Goal: Task Accomplishment & Management: Complete application form

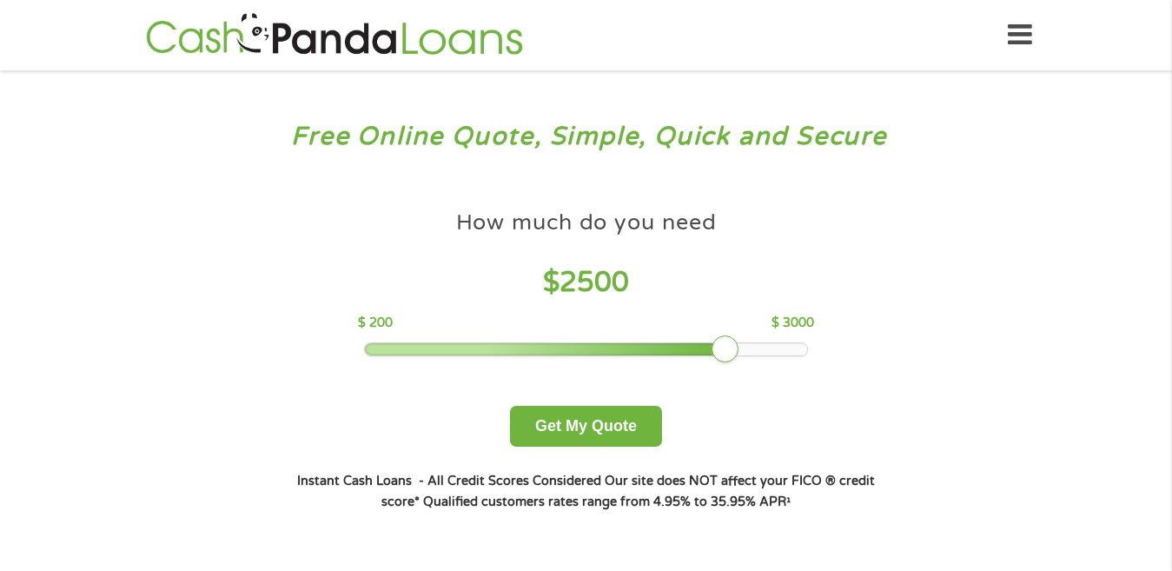
click at [805, 349] on div at bounding box center [586, 349] width 442 height 12
drag, startPoint x: 717, startPoint y: 350, endPoint x: 785, endPoint y: 348, distance: 68.7
click at [785, 348] on div at bounding box center [789, 349] width 28 height 28
click at [792, 348] on div at bounding box center [789, 349] width 28 height 28
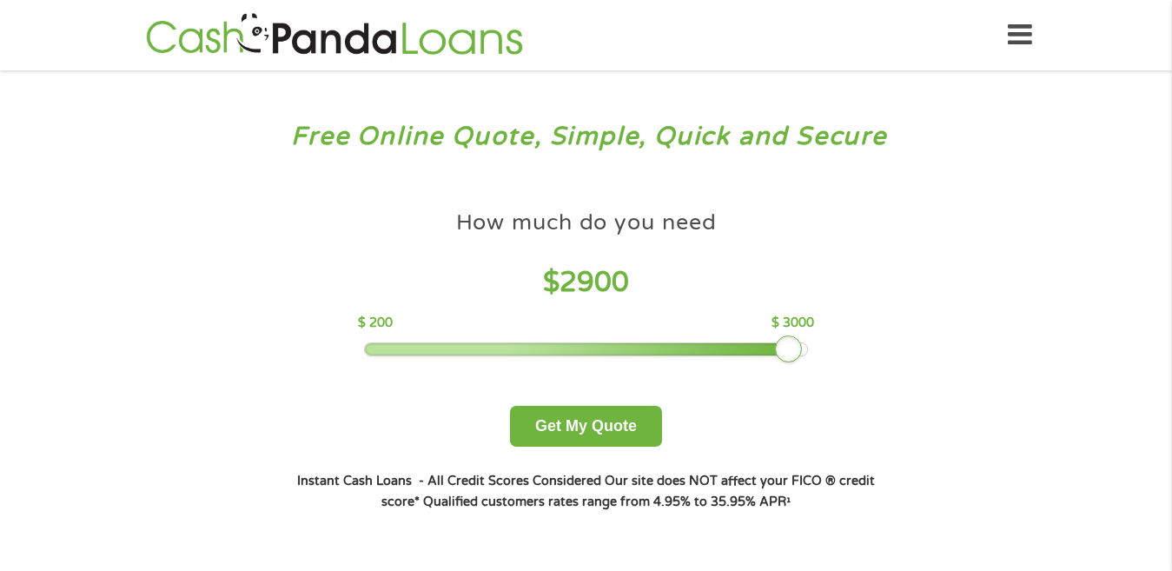
click at [797, 348] on div at bounding box center [789, 349] width 28 height 28
click at [798, 346] on div at bounding box center [789, 349] width 28 height 28
drag, startPoint x: 784, startPoint y: 346, endPoint x: 799, endPoint y: 347, distance: 15.7
click at [799, 347] on div at bounding box center [805, 349] width 28 height 28
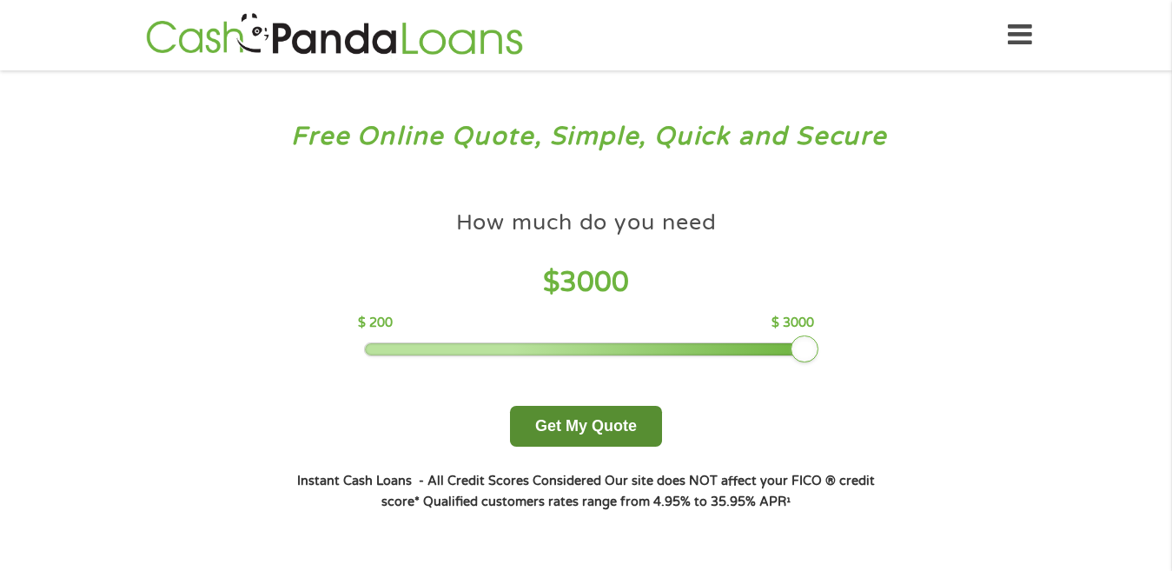
click at [548, 425] on button "Get My Quote" at bounding box center [586, 426] width 152 height 41
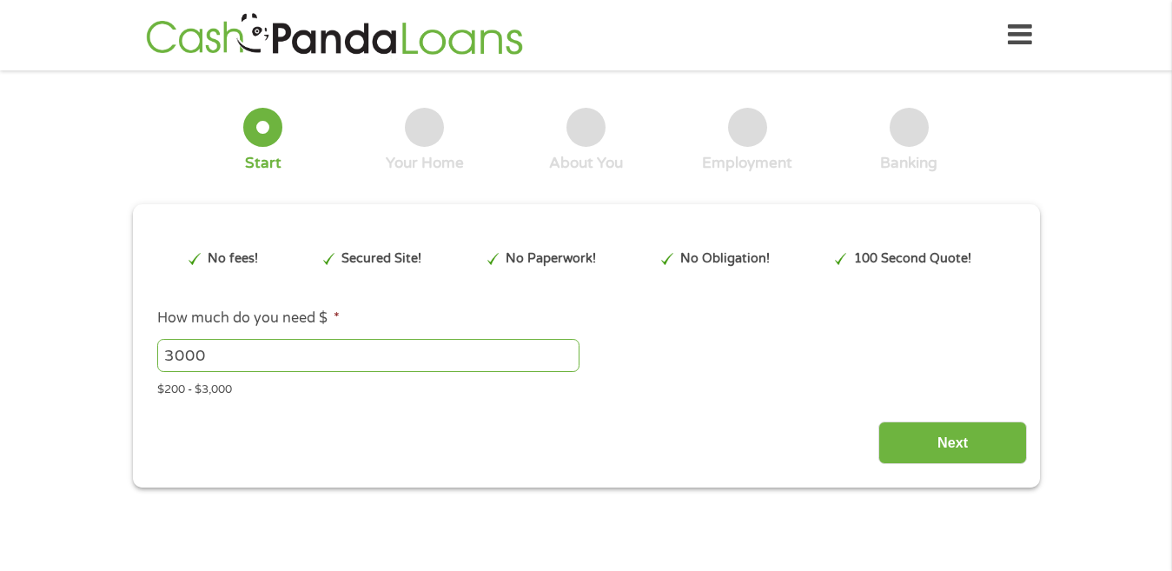
type input "EAIaIQobChMIwaLCx87QjwMVjUdHAR18nA2SEAAYAyADEgKLQ_D_BwE"
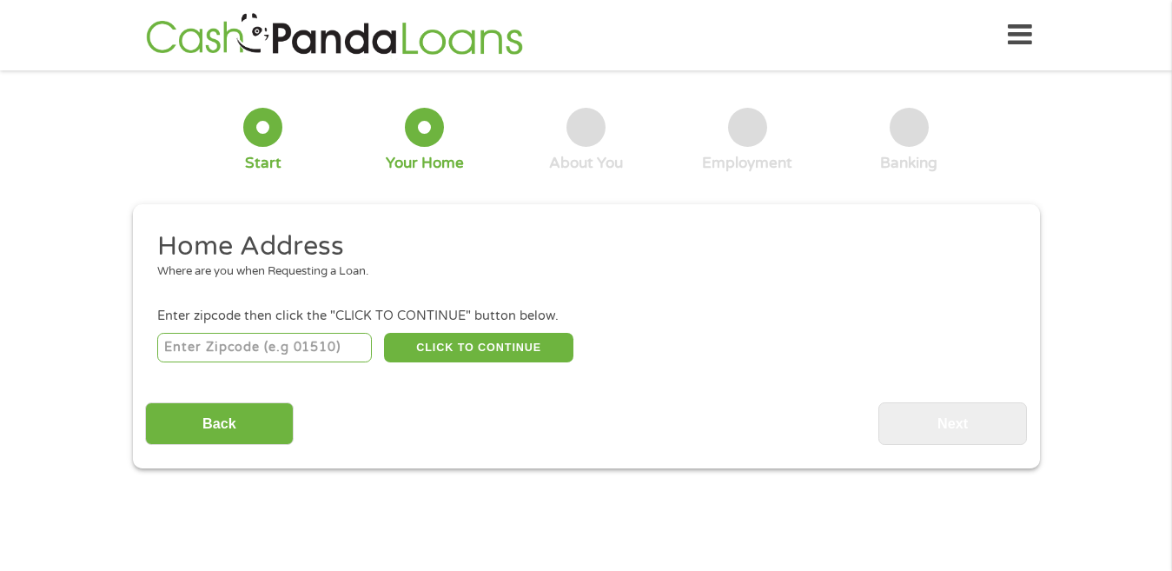
scroll to position [5, 0]
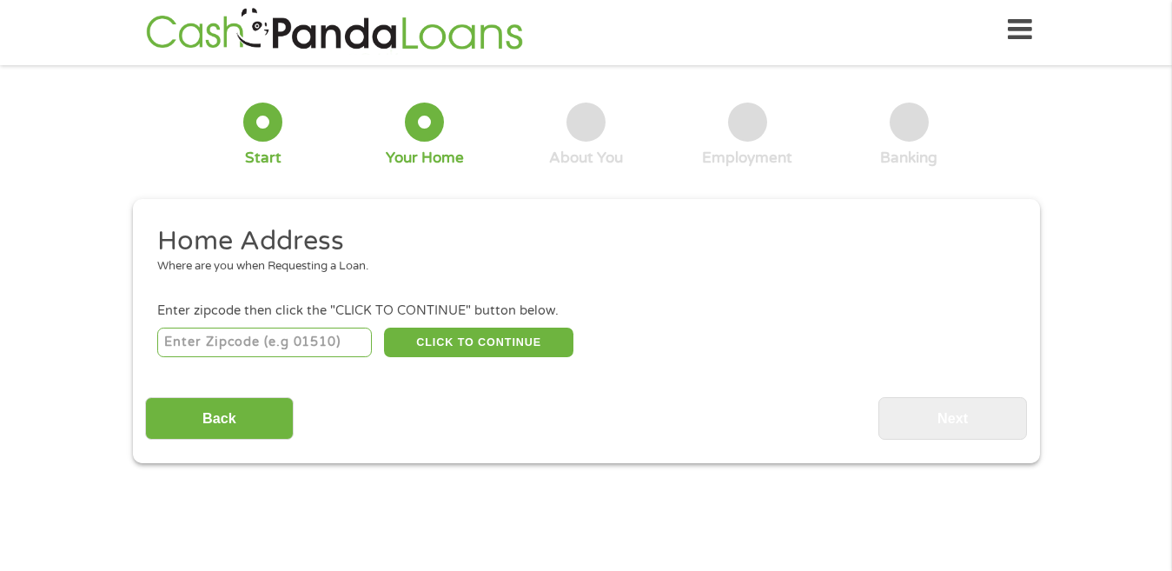
click at [213, 352] on input "number" at bounding box center [264, 343] width 215 height 30
type input "16631"
click at [471, 331] on button "CLICK TO CONTINUE" at bounding box center [478, 343] width 189 height 30
type input "16631"
type input "[GEOGRAPHIC_DATA]"
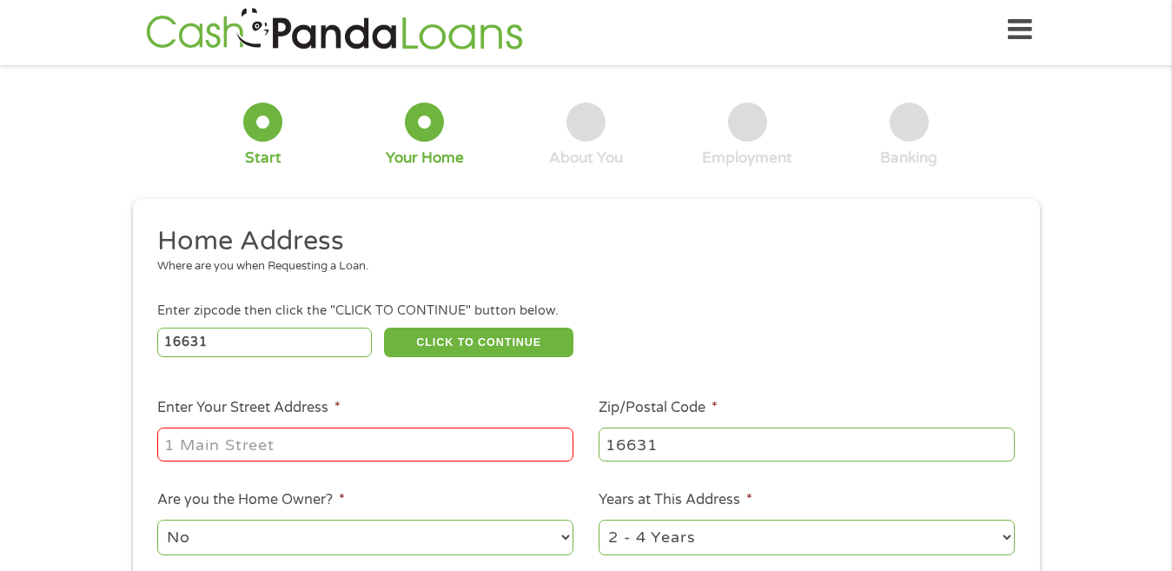
click at [190, 445] on input "Enter Your Street Address *" at bounding box center [365, 443] width 416 height 33
type input "PO Box 65"
click at [179, 540] on select "No Yes" at bounding box center [365, 538] width 416 height 36
select select "yes"
click at [157, 520] on select "No Yes" at bounding box center [365, 538] width 416 height 36
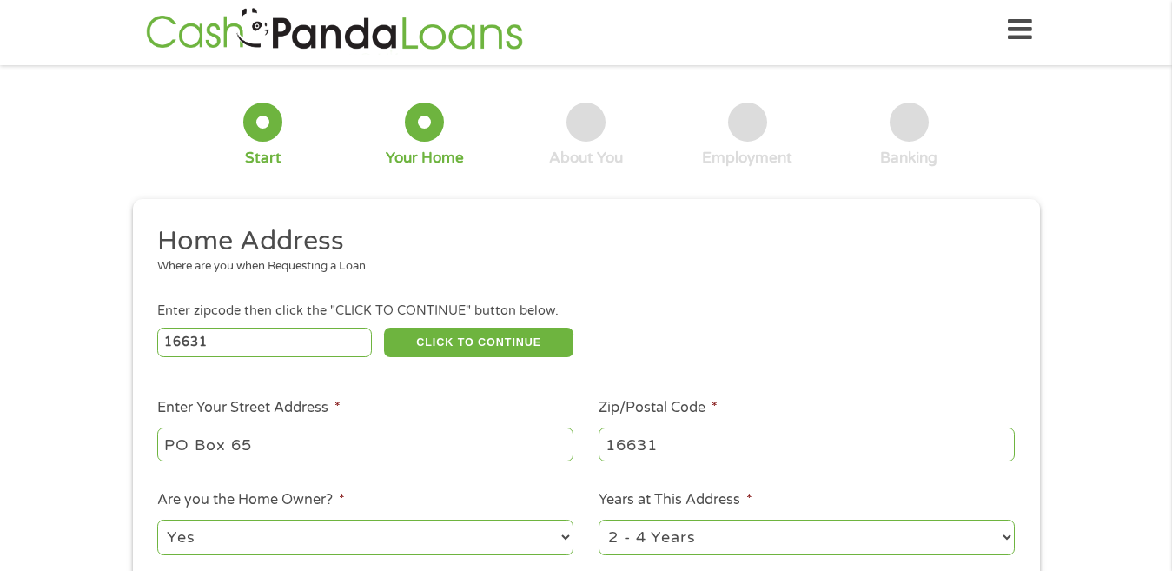
click at [692, 533] on select "1 Year or less 1 - 2 Years 2 - 4 Years Over 4 Years" at bounding box center [807, 538] width 416 height 36
select select "60months"
click at [599, 520] on select "1 Year or less 1 - 2 Years 2 - 4 Years Over 4 Years" at bounding box center [807, 538] width 416 height 36
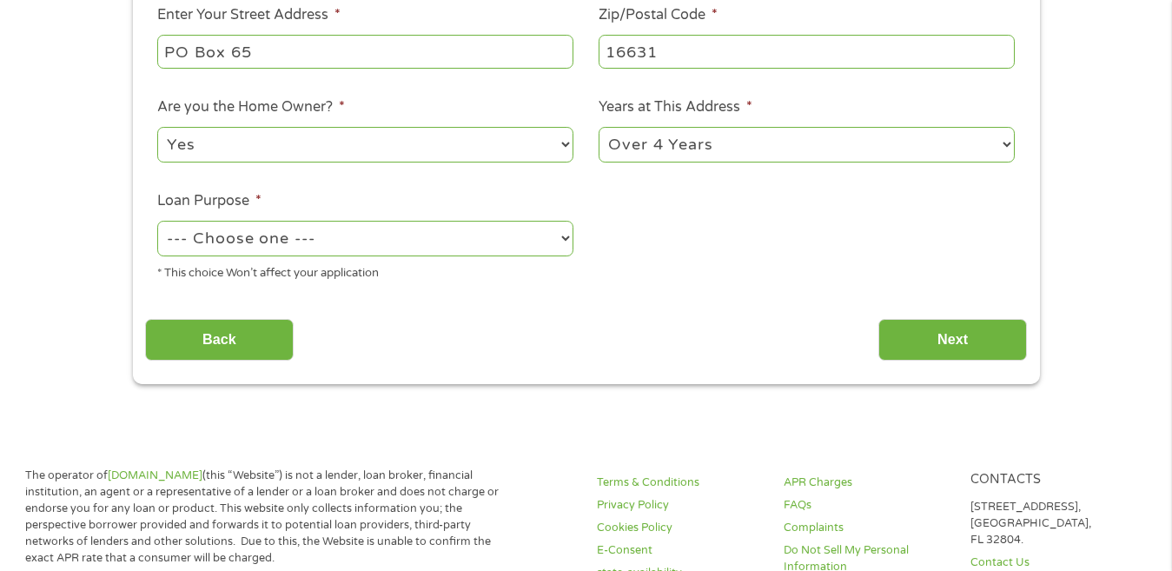
scroll to position [441, 0]
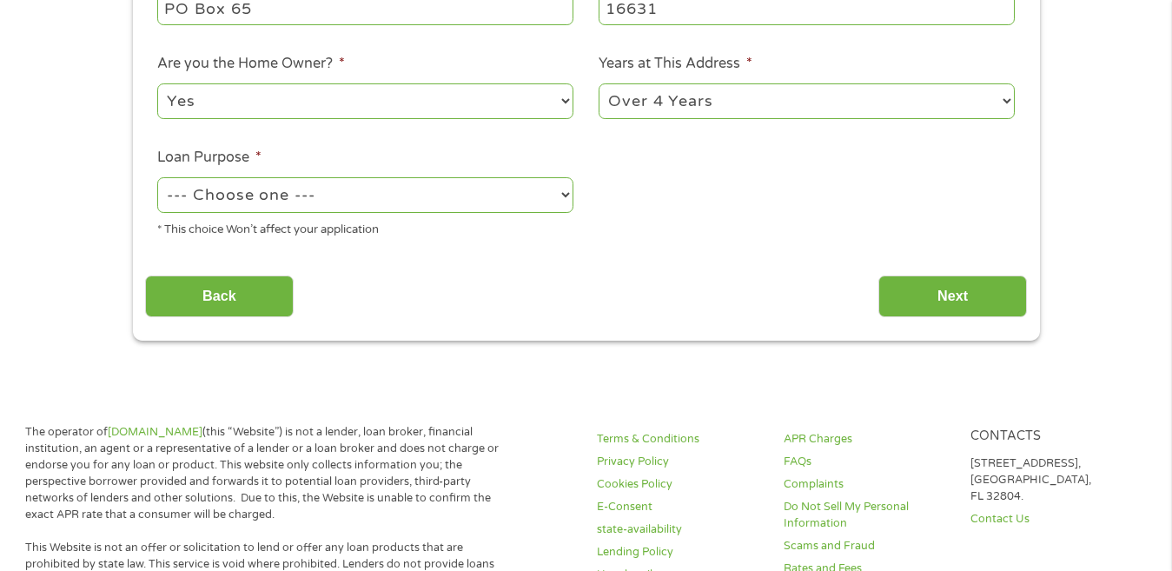
click at [248, 202] on select "--- Choose one --- Pay Bills Debt Consolidation Home Improvement Major Purchase…" at bounding box center [365, 195] width 416 height 36
click at [157, 177] on select "--- Choose one --- Pay Bills Debt Consolidation Home Improvement Major Purchase…" at bounding box center [365, 195] width 416 height 36
drag, startPoint x: 289, startPoint y: 188, endPoint x: 240, endPoint y: 262, distance: 89.6
click at [240, 262] on div "Home Address Where are you when Requesting a Loan. Enter zipcode then click the…" at bounding box center [586, 53] width 882 height 530
click at [157, 177] on select "--- Choose one --- Pay Bills Debt Consolidation Home Improvement Major Purchase…" at bounding box center [365, 195] width 416 height 36
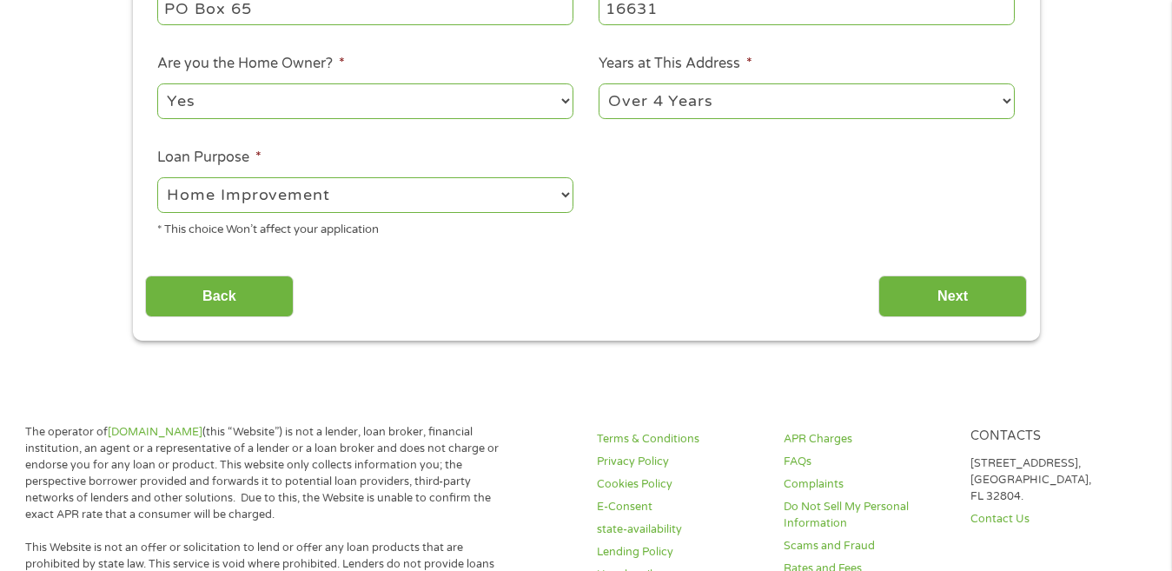
drag, startPoint x: 263, startPoint y: 202, endPoint x: 192, endPoint y: 381, distance: 192.6
select select "other"
click at [157, 177] on select "--- Choose one --- Pay Bills Debt Consolidation Home Improvement Major Purchase…" at bounding box center [365, 195] width 416 height 36
click at [922, 285] on input "Next" at bounding box center [952, 296] width 149 height 43
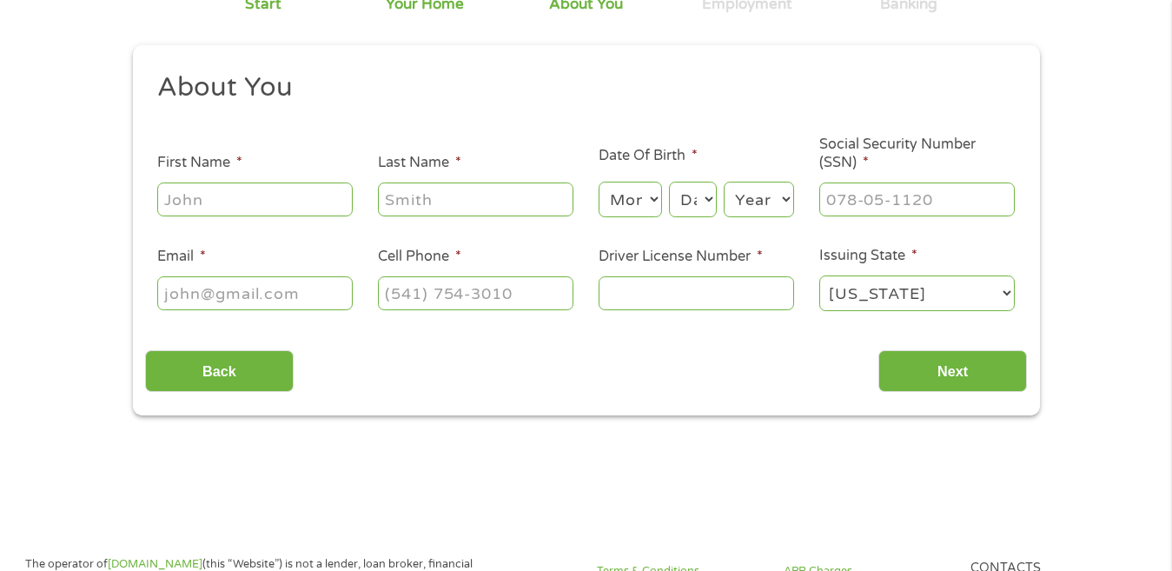
scroll to position [0, 0]
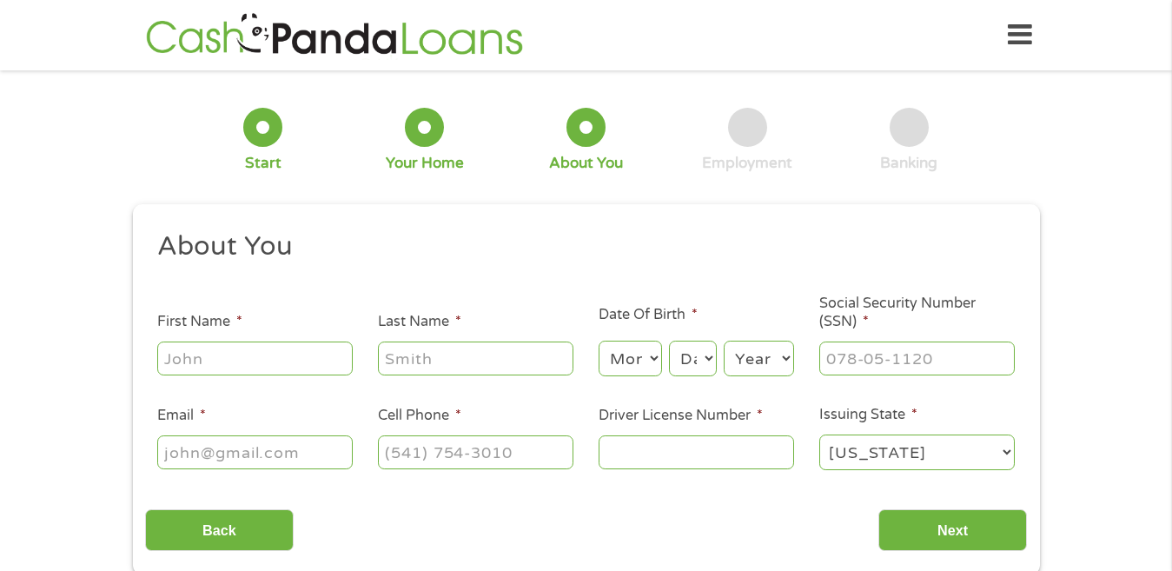
click at [216, 356] on input "First Name *" at bounding box center [254, 357] width 195 height 33
type input "[GEOGRAPHIC_DATA]"
type input "[PERSON_NAME]"
type input "[EMAIL_ADDRESS][DOMAIN_NAME]"
type input "[PHONE_NUMBER]"
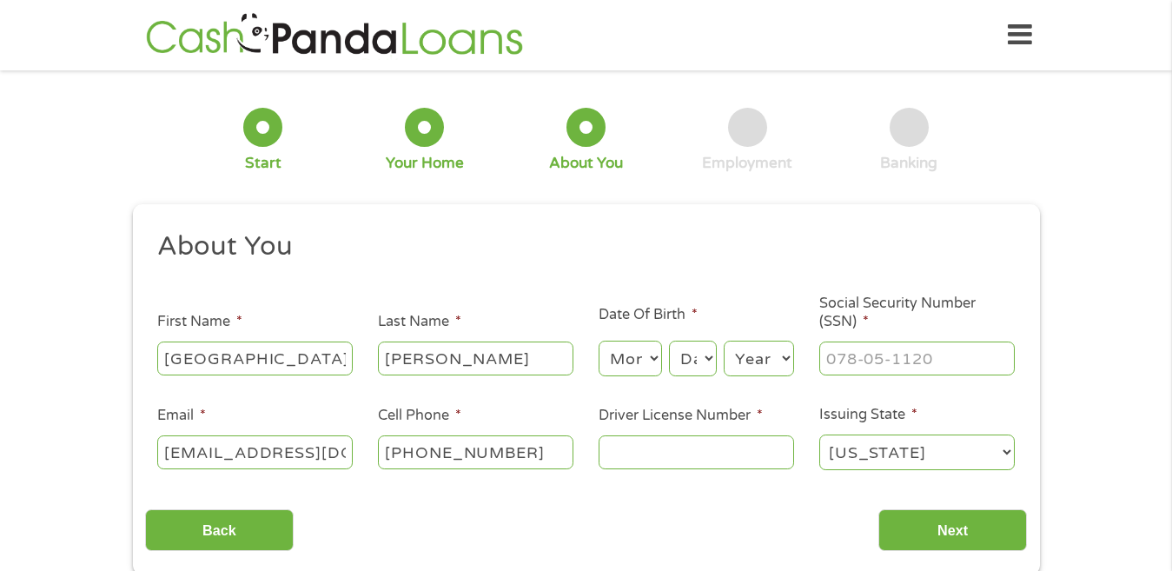
click at [626, 360] on select "Month 1 2 3 4 5 6 7 8 9 10 11 12" at bounding box center [630, 359] width 63 height 36
click at [599, 341] on select "Month 1 2 3 4 5 6 7 8 9 10 11 12" at bounding box center [630, 359] width 63 height 36
drag, startPoint x: 643, startPoint y: 357, endPoint x: 629, endPoint y: 301, distance: 57.3
click at [629, 301] on ul "About You This field is hidden when viewing the form Title * --- Choose one ---…" at bounding box center [586, 357] width 882 height 256
select select "9"
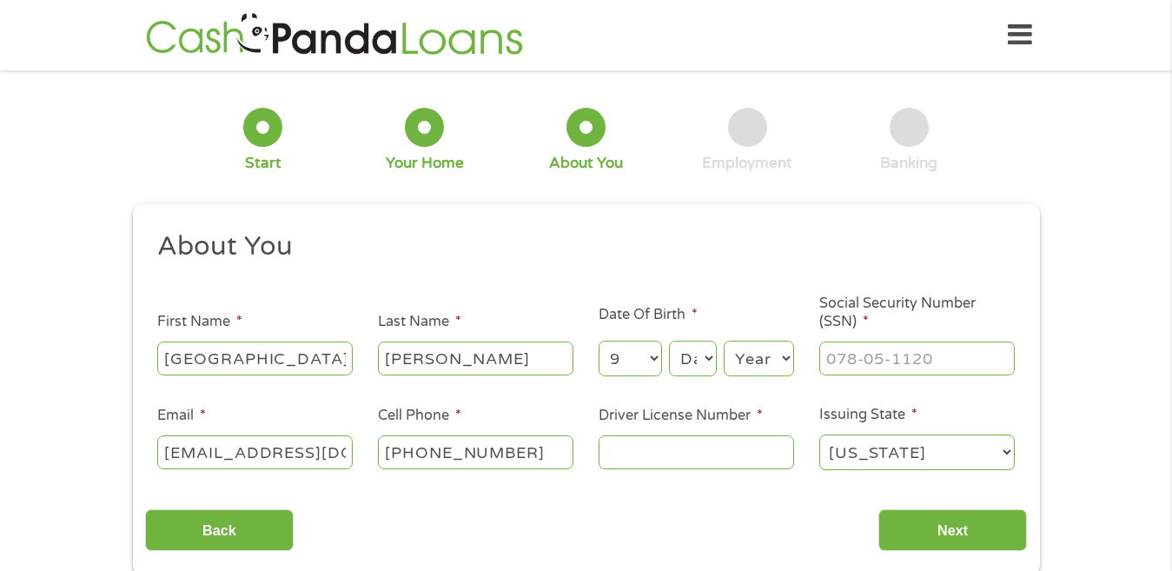
click at [599, 341] on select "Month 1 2 3 4 5 6 7 8 9 10 11 12" at bounding box center [630, 359] width 63 height 36
click at [686, 354] on select "Day 1 2 3 4 5 6 7 8 9 10 11 12 13 14 15 16 17 18 19 20 21 22 23 24 25 26 27 28 …" at bounding box center [692, 359] width 47 height 36
select select "25"
click at [669, 341] on select "Day 1 2 3 4 5 6 7 8 9 10 11 12 13 14 15 16 17 18 19 20 21 22 23 24 25 26 27 28 …" at bounding box center [692, 359] width 47 height 36
click at [733, 357] on select "Year [DATE] 2006 2005 2004 2003 2002 2001 2000 1999 1998 1997 1996 1995 1994 19…" at bounding box center [759, 359] width 70 height 36
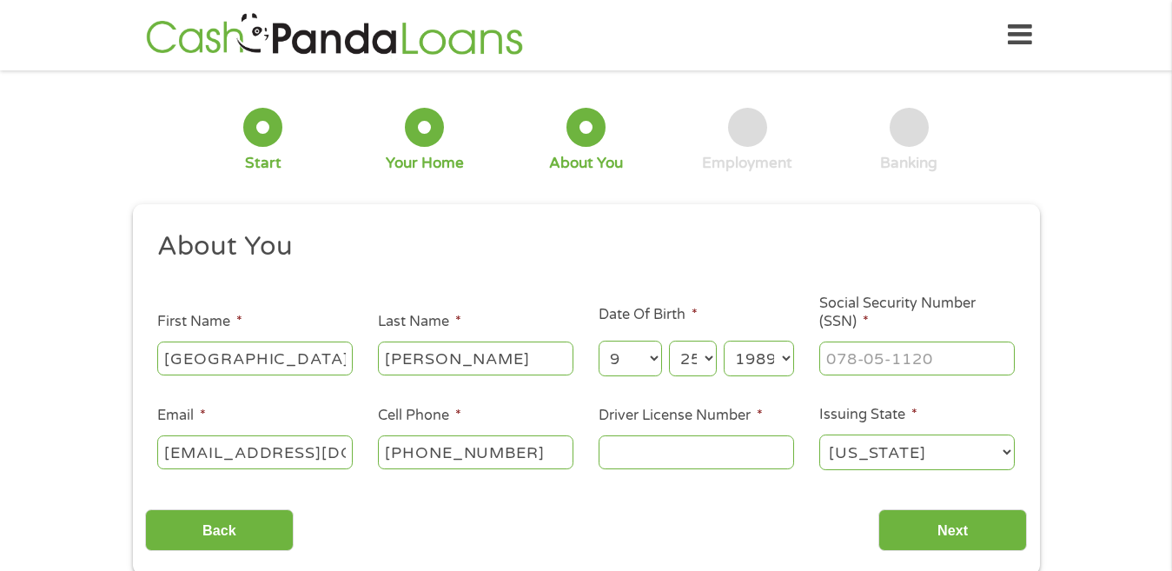
click at [724, 341] on select "Year [DATE] 2006 2005 2004 2003 2002 2001 2000 1999 1998 1997 1996 1995 1994 19…" at bounding box center [759, 359] width 70 height 36
drag, startPoint x: 779, startPoint y: 354, endPoint x: 785, endPoint y: 341, distance: 13.2
click at [781, 349] on select "Year [DATE] 2006 2005 2004 2003 2002 2001 2000 1999 1998 1997 1996 1995 1994 19…" at bounding box center [759, 359] width 70 height 36
select select "1950"
click at [724, 341] on select "Year [DATE] 2006 2005 2004 2003 2002 2001 2000 1999 1998 1997 1996 1995 1994 19…" at bounding box center [759, 359] width 70 height 36
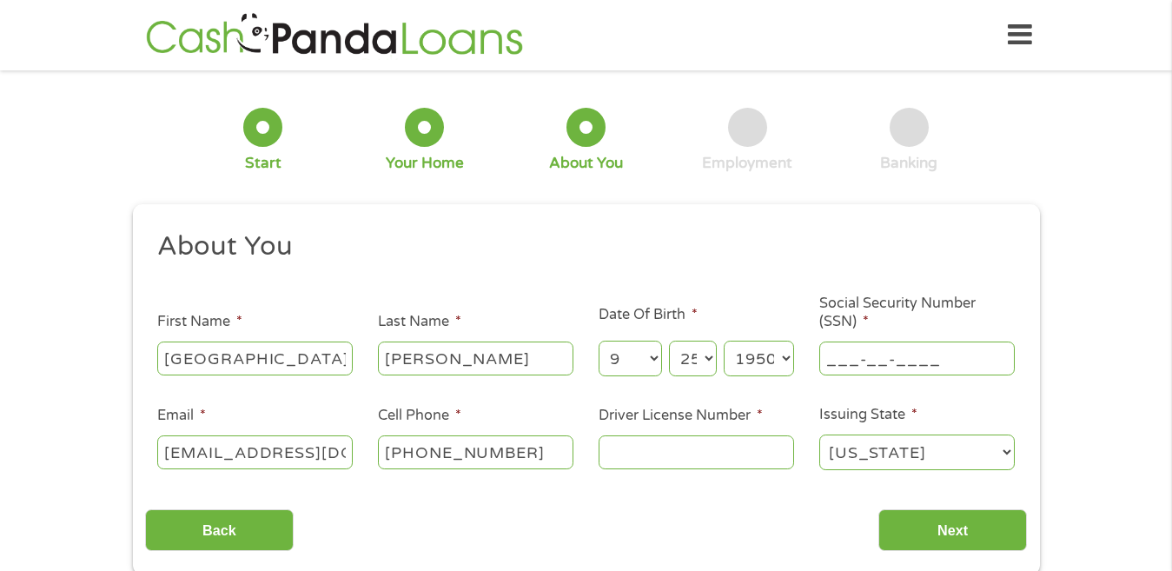
click at [832, 357] on input "___-__-____" at bounding box center [916, 357] width 195 height 33
type input "205-42-0121"
click at [621, 454] on input "Driver License Number *" at bounding box center [696, 451] width 195 height 33
type input "15022738"
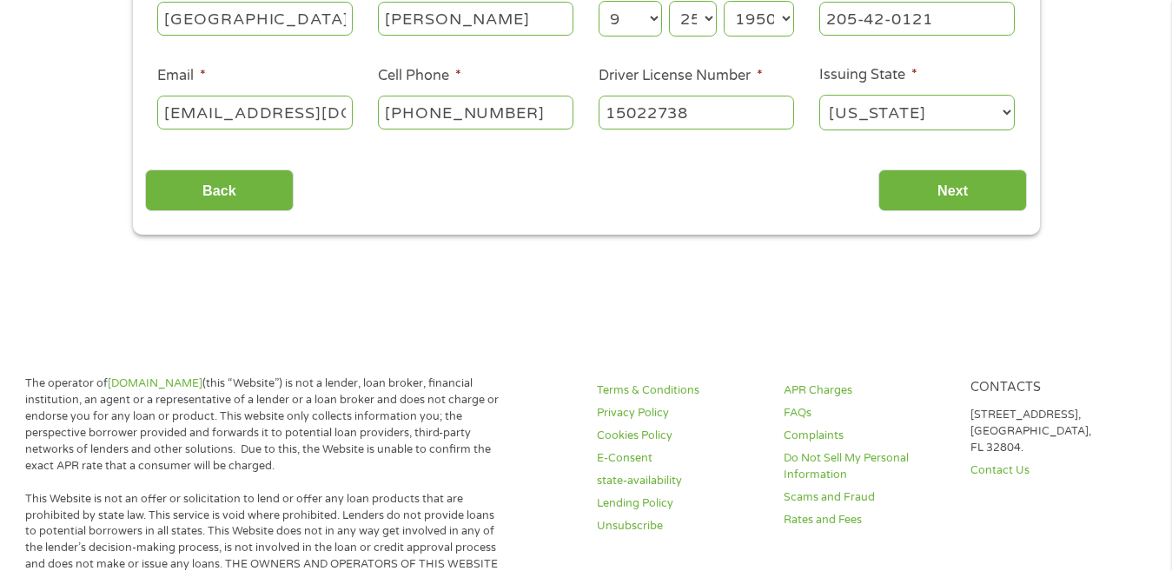
scroll to position [285, 0]
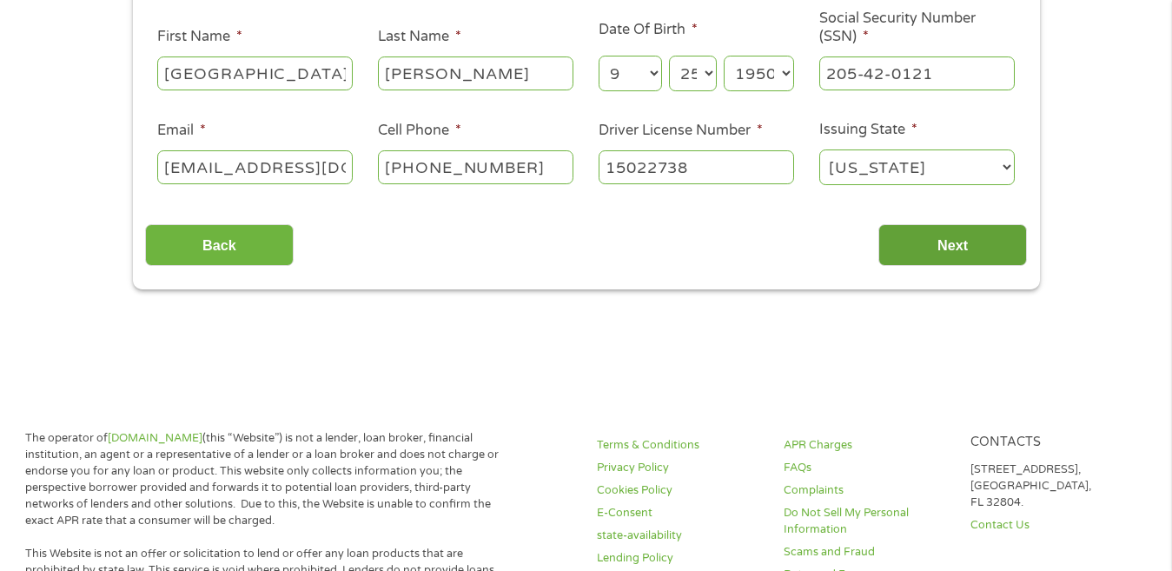
click at [947, 235] on input "Next" at bounding box center [952, 245] width 149 height 43
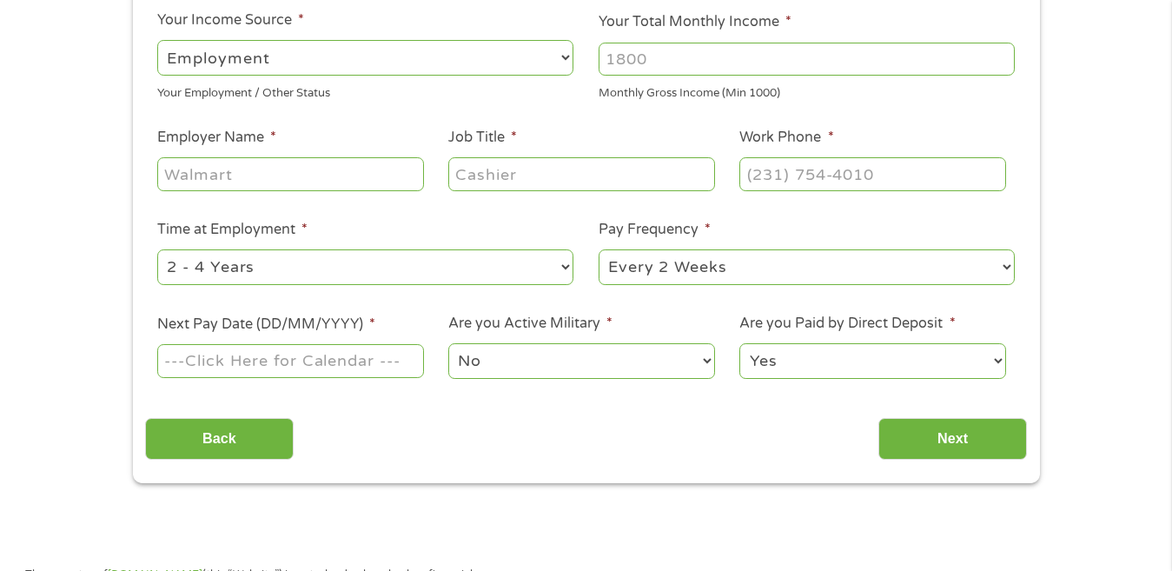
scroll to position [0, 0]
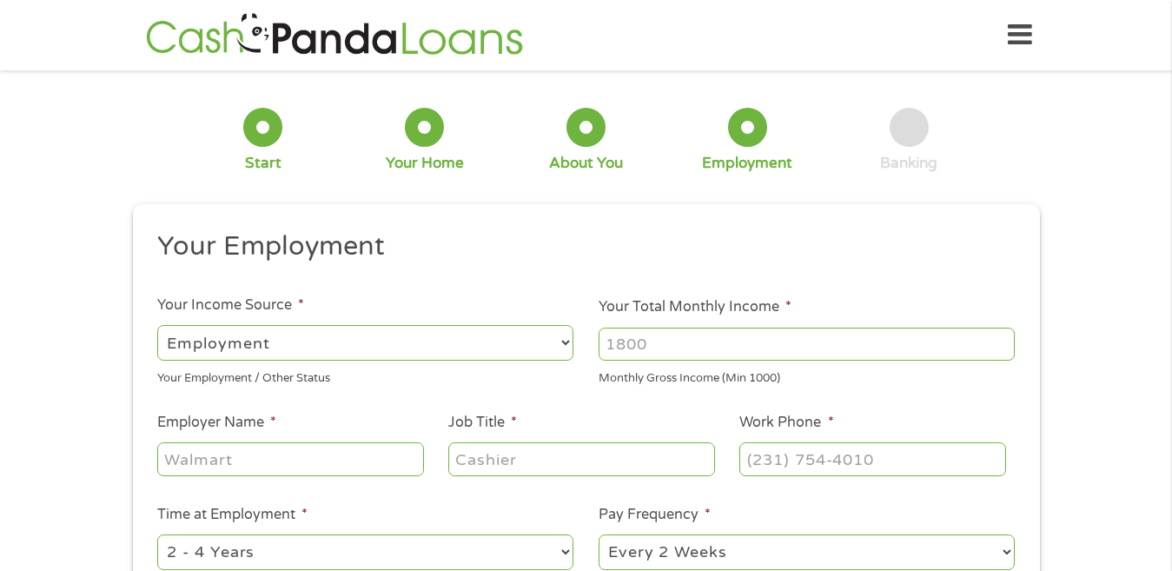
click at [171, 337] on select "--- Choose one --- Employment [DEMOGRAPHIC_DATA] Benefits" at bounding box center [365, 343] width 416 height 36
select select "benefits"
click at [157, 325] on select "--- Choose one --- Employment [DEMOGRAPHIC_DATA] Benefits" at bounding box center [365, 343] width 416 height 36
type input "Other"
type input "[PHONE_NUMBER]"
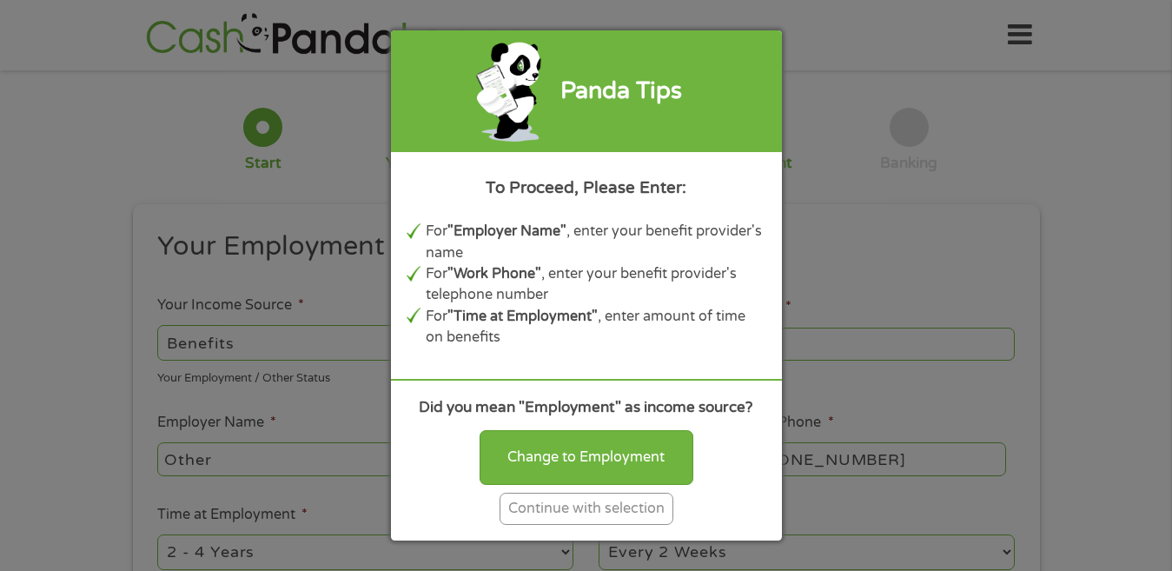
click at [241, 334] on div "Panda Tips To Proceed, Please Enter: For "Employer Name" , enter your benefit p…" at bounding box center [586, 285] width 1172 height 571
drag, startPoint x: 237, startPoint y: 334, endPoint x: 284, endPoint y: 395, distance: 77.5
click at [284, 395] on div "Panda Tips To Proceed, Please Enter: For "Employer Name" , enter your benefit p…" at bounding box center [586, 285] width 1172 height 571
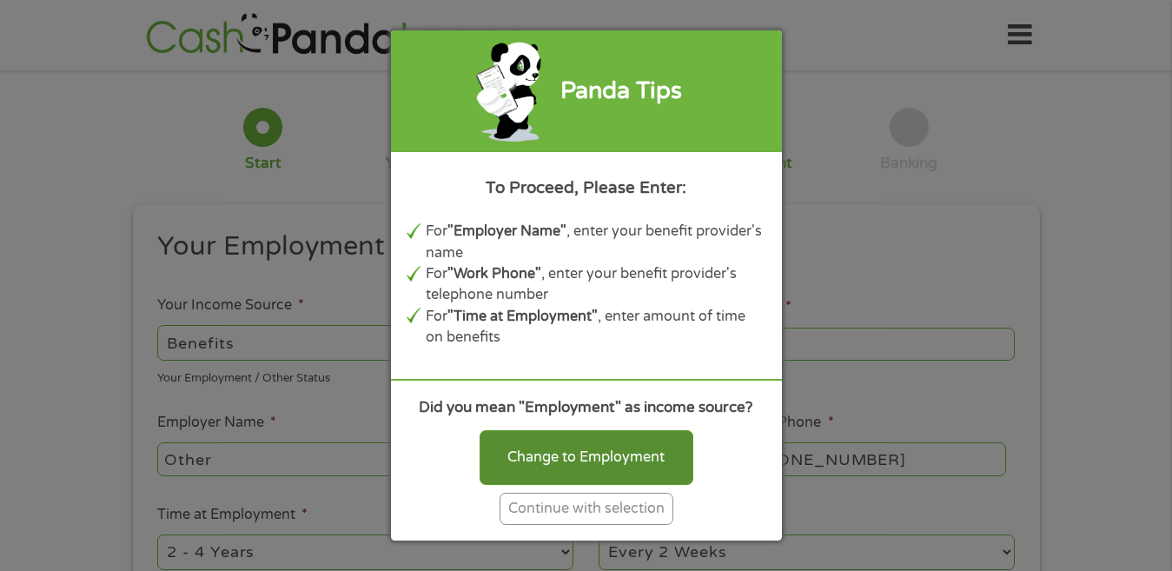
click at [537, 458] on div "Change to Employment" at bounding box center [587, 457] width 214 height 54
select select "fullTime"
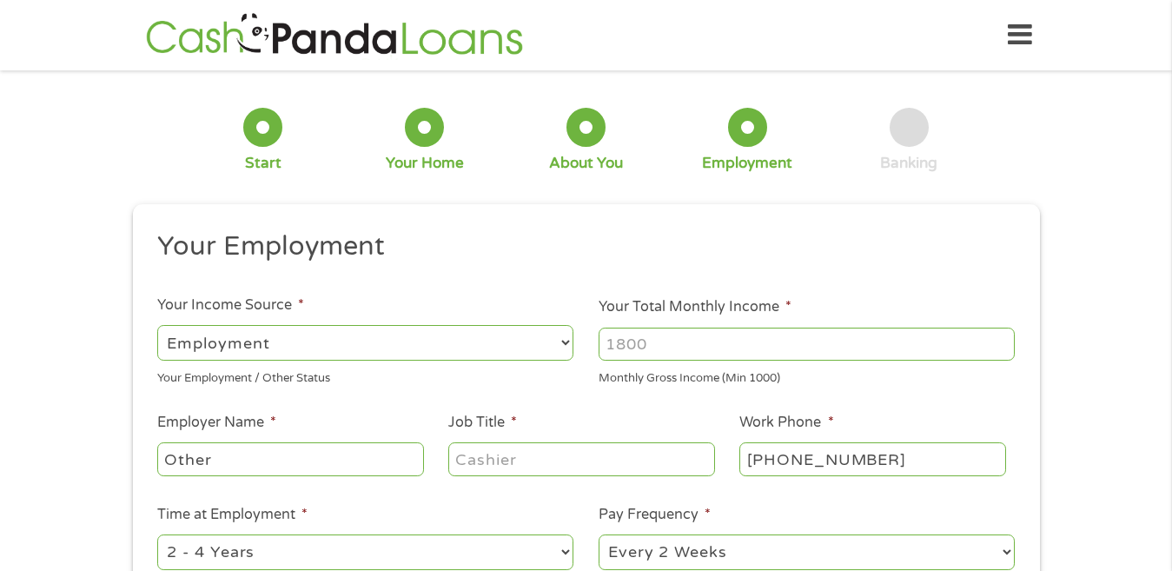
click at [179, 338] on select "--- Choose one --- Employment [DEMOGRAPHIC_DATA] Benefits" at bounding box center [365, 343] width 416 height 36
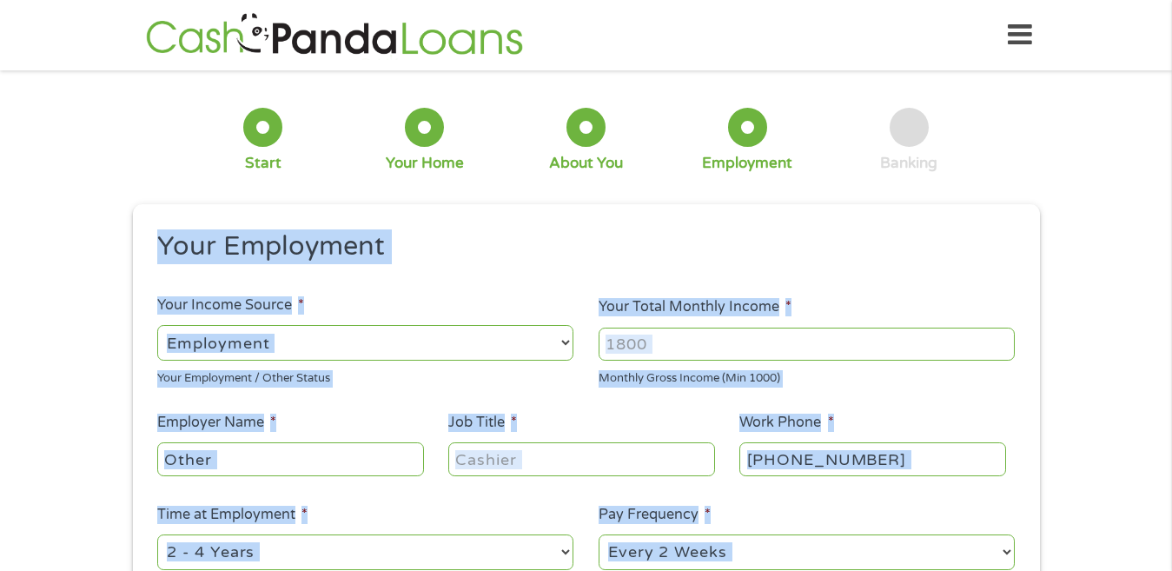
click at [145, 237] on li "Your Employment" at bounding box center [580, 249] width 870 height 41
click at [177, 343] on select "--- Choose one --- Employment [DEMOGRAPHIC_DATA] Benefits" at bounding box center [365, 343] width 416 height 36
click at [615, 348] on input "Your Total Monthly Income *" at bounding box center [807, 344] width 416 height 33
click at [616, 350] on input "Your Total Monthly Income *" at bounding box center [807, 344] width 416 height 33
click at [469, 459] on input "Job Title *" at bounding box center [581, 458] width 266 height 33
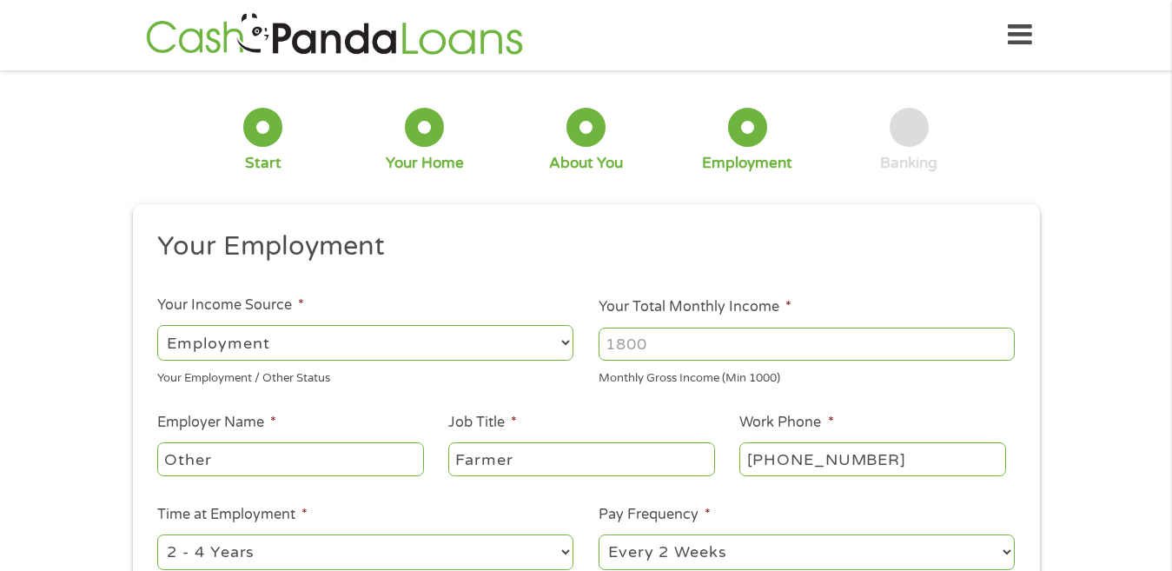
type input "Farmer"
click at [184, 339] on select "--- Choose one --- Employment [DEMOGRAPHIC_DATA] Benefits" at bounding box center [365, 343] width 416 height 36
click at [187, 456] on input "Other" at bounding box center [290, 458] width 266 height 33
click at [201, 337] on select "--- Choose one --- Employment [DEMOGRAPHIC_DATA] Benefits" at bounding box center [365, 343] width 416 height 36
click at [215, 341] on select "--- Choose one --- Employment [DEMOGRAPHIC_DATA] Benefits" at bounding box center [365, 343] width 416 height 36
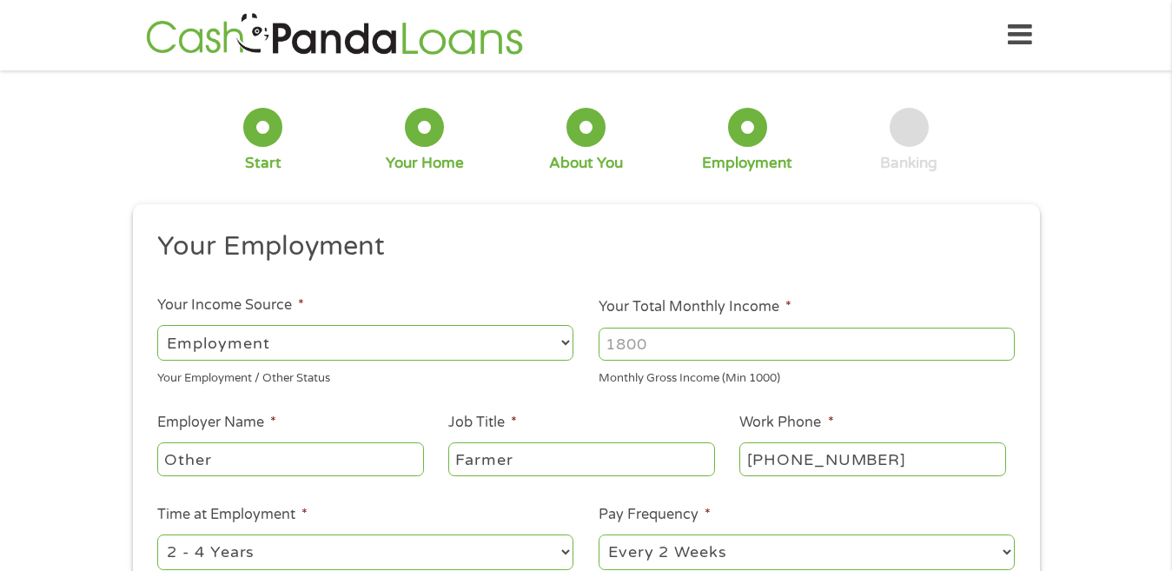
click at [278, 337] on select "--- Choose one --- Employment [DEMOGRAPHIC_DATA] Benefits" at bounding box center [365, 343] width 416 height 36
click at [186, 467] on input "Other" at bounding box center [290, 458] width 266 height 33
click at [209, 339] on select "--- Choose one --- Employment [DEMOGRAPHIC_DATA] Benefits" at bounding box center [365, 343] width 416 height 36
click at [298, 546] on select "--- Choose one --- 1 Year or less 1 - 2 Years 2 - 4 Years Over 4 Years" at bounding box center [365, 552] width 416 height 36
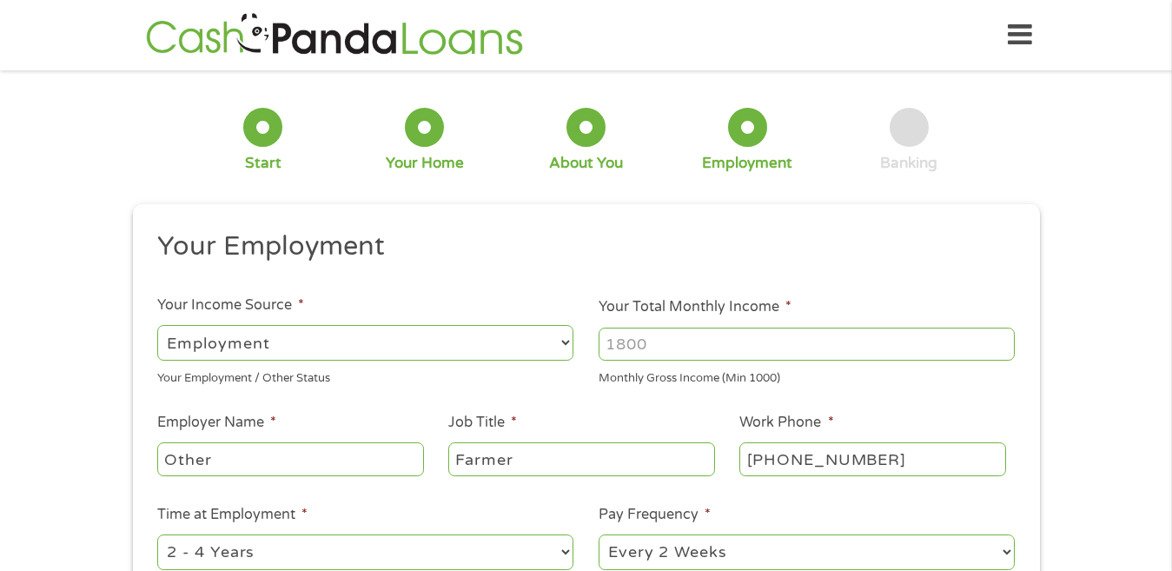
select select "60months"
click at [157, 534] on select "--- Choose one --- 1 Year or less 1 - 2 Years 2 - 4 Years Over 4 Years" at bounding box center [365, 552] width 416 height 36
click at [180, 461] on input "Other" at bounding box center [290, 458] width 266 height 33
click at [203, 453] on input "Other" at bounding box center [290, 458] width 266 height 33
type input "Otheself Employedr"
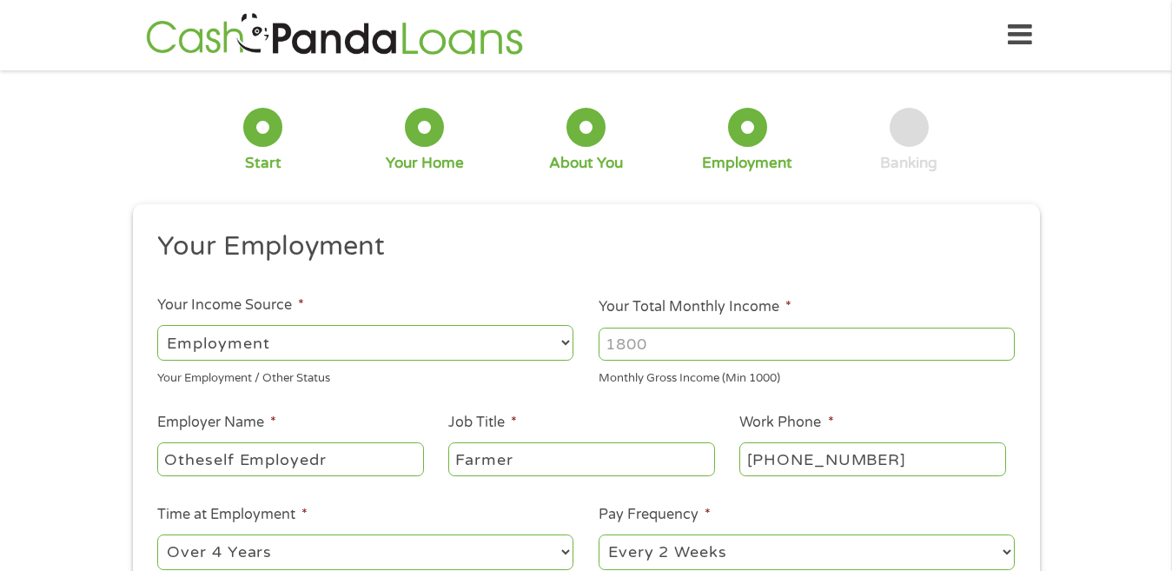
click at [188, 345] on select "--- Choose one --- Employment [DEMOGRAPHIC_DATA] Benefits" at bounding box center [365, 343] width 416 height 36
click at [157, 325] on select "--- Choose one --- Employment [DEMOGRAPHIC_DATA] Benefits" at bounding box center [365, 343] width 416 height 36
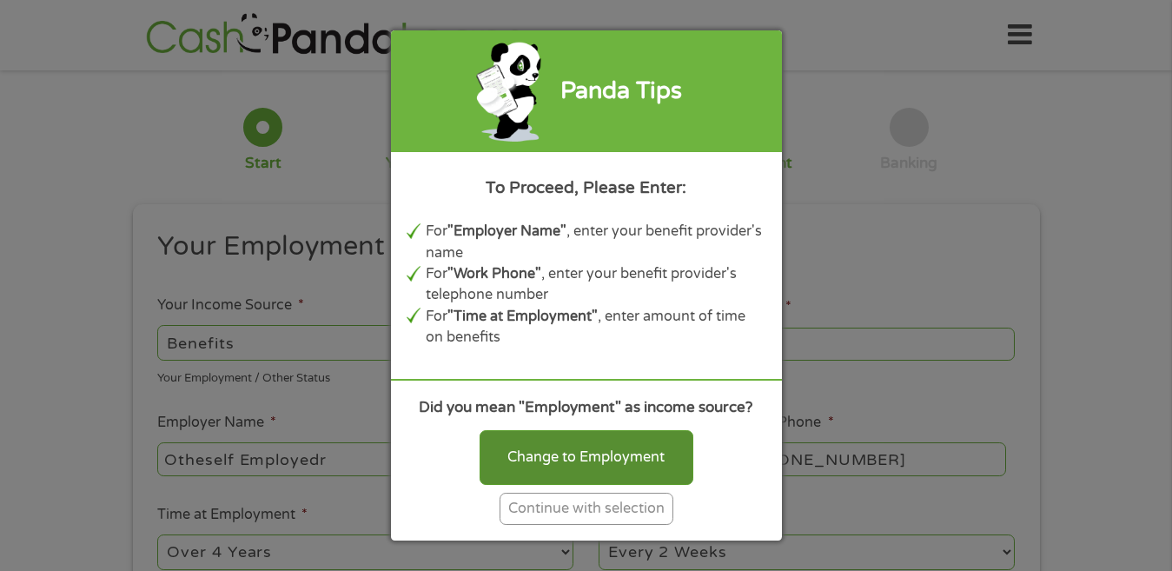
click at [551, 468] on div "Change to Employment" at bounding box center [587, 457] width 214 height 54
select select "fullTime"
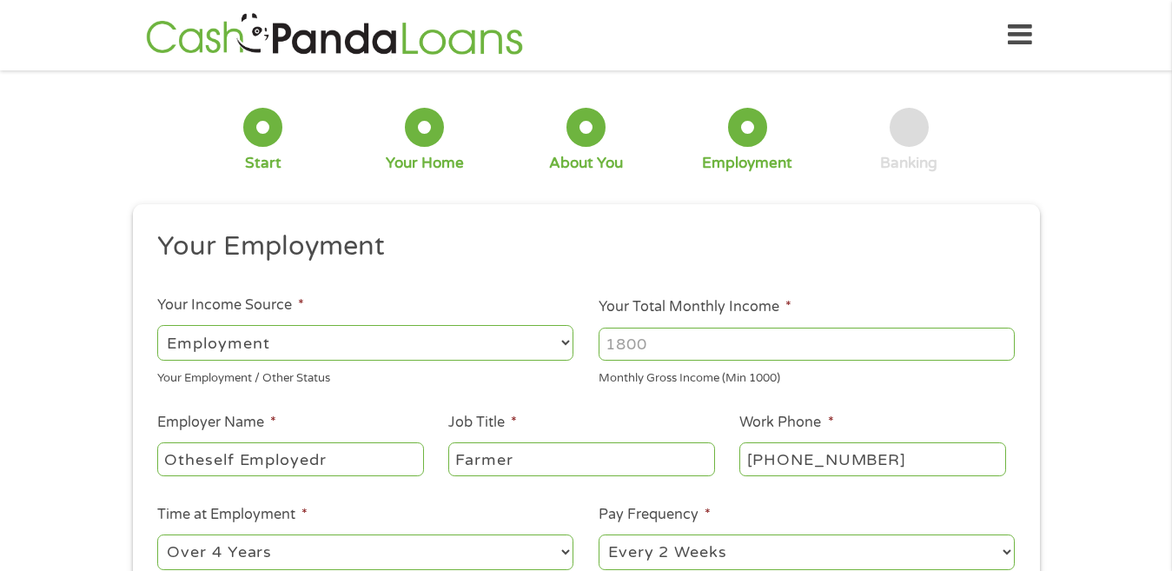
click at [617, 341] on input "Your Total Monthly Income *" at bounding box center [807, 344] width 416 height 33
type input "3"
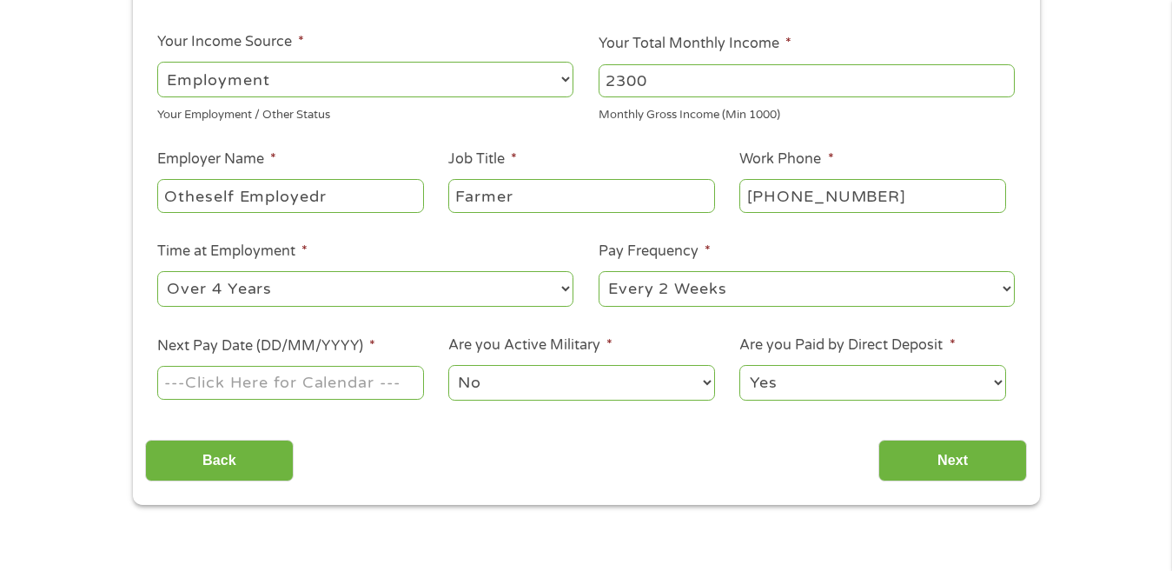
scroll to position [295, 0]
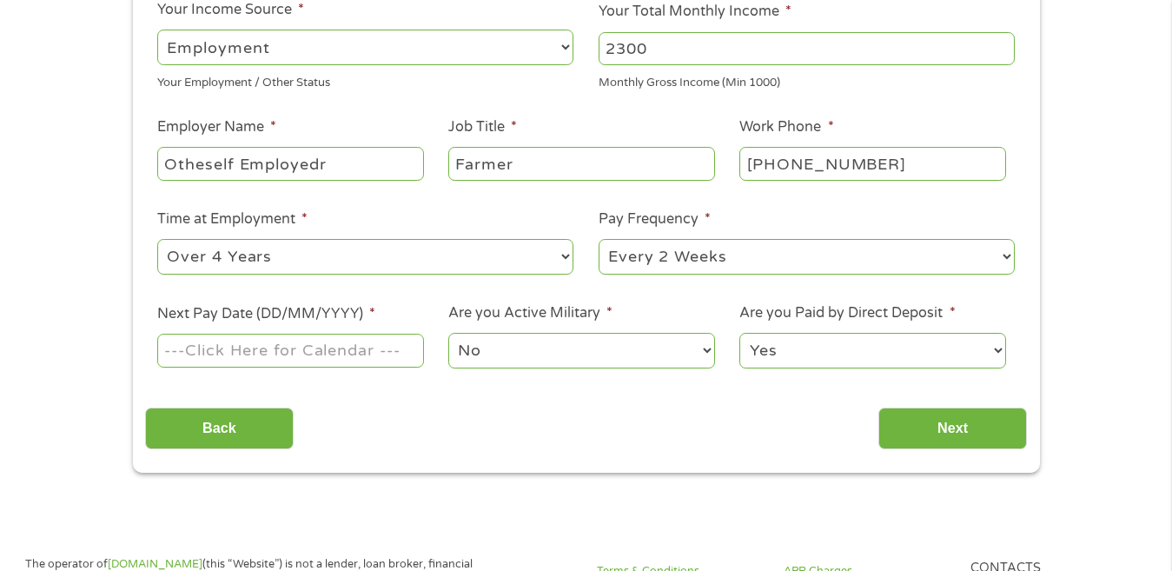
type input "2300"
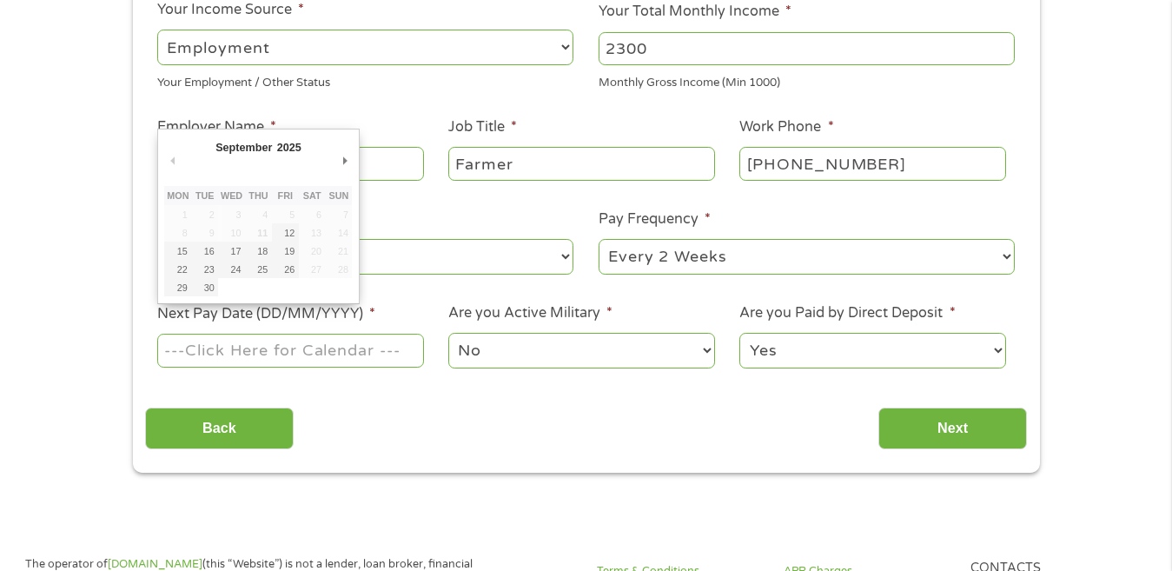
click at [189, 354] on input "Next Pay Date (DD/MM/YYYY) *" at bounding box center [290, 350] width 266 height 33
type input "[DATE]"
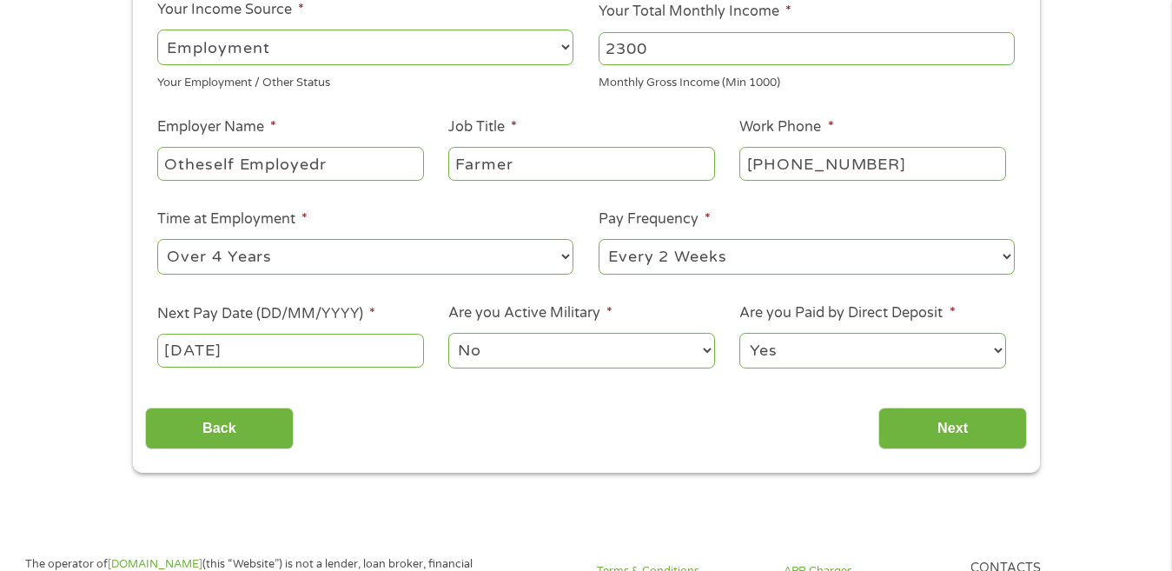
click at [487, 346] on select "No Yes" at bounding box center [581, 351] width 266 height 36
click at [448, 333] on select "No Yes" at bounding box center [581, 351] width 266 height 36
click at [796, 349] on select "Yes No" at bounding box center [872, 351] width 266 height 36
click at [773, 367] on select "Yes No" at bounding box center [872, 351] width 266 height 36
click at [928, 410] on input "Next" at bounding box center [952, 429] width 149 height 43
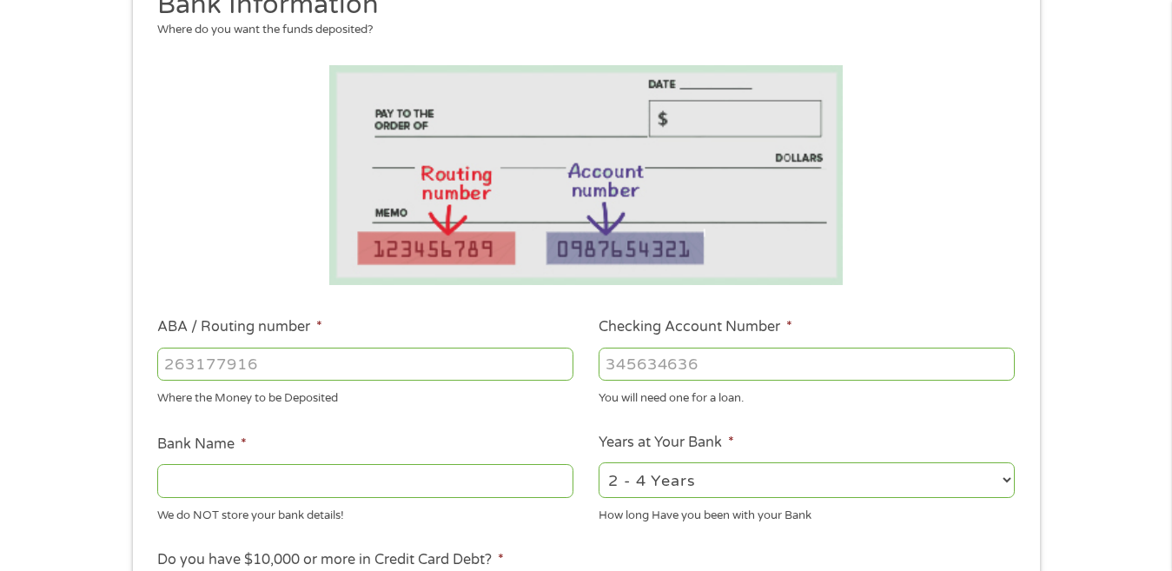
scroll to position [263, 0]
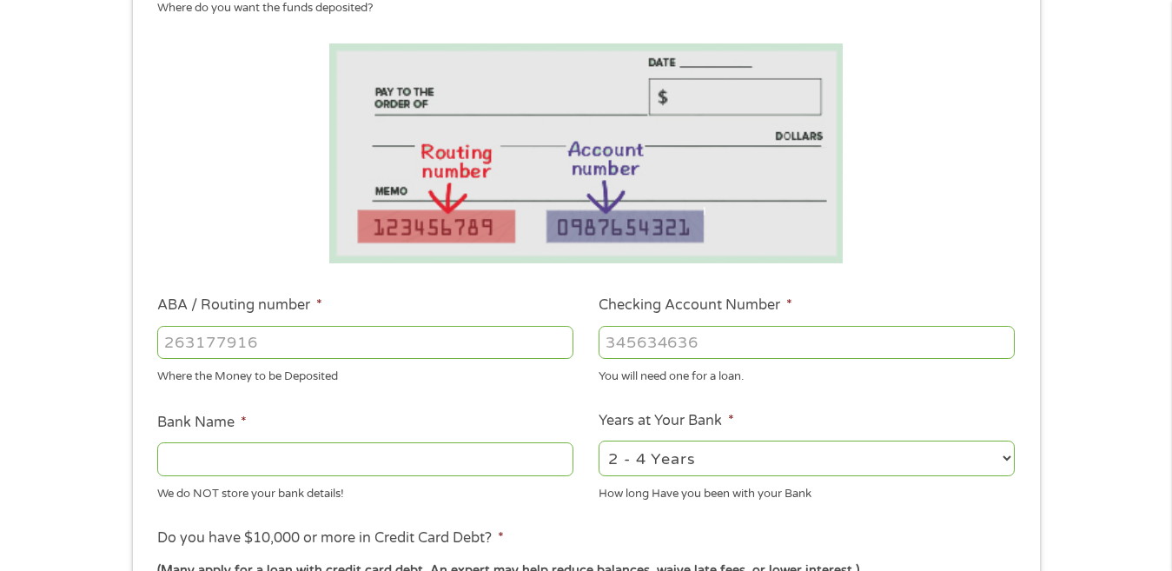
click at [168, 338] on input "ABA / Routing number *" at bounding box center [365, 342] width 416 height 33
type input "031309123"
type input "BRANCH BANKING TRUST COMPANY"
type input "031309123"
click at [614, 340] on input "Checking Account Number *" at bounding box center [807, 342] width 416 height 33
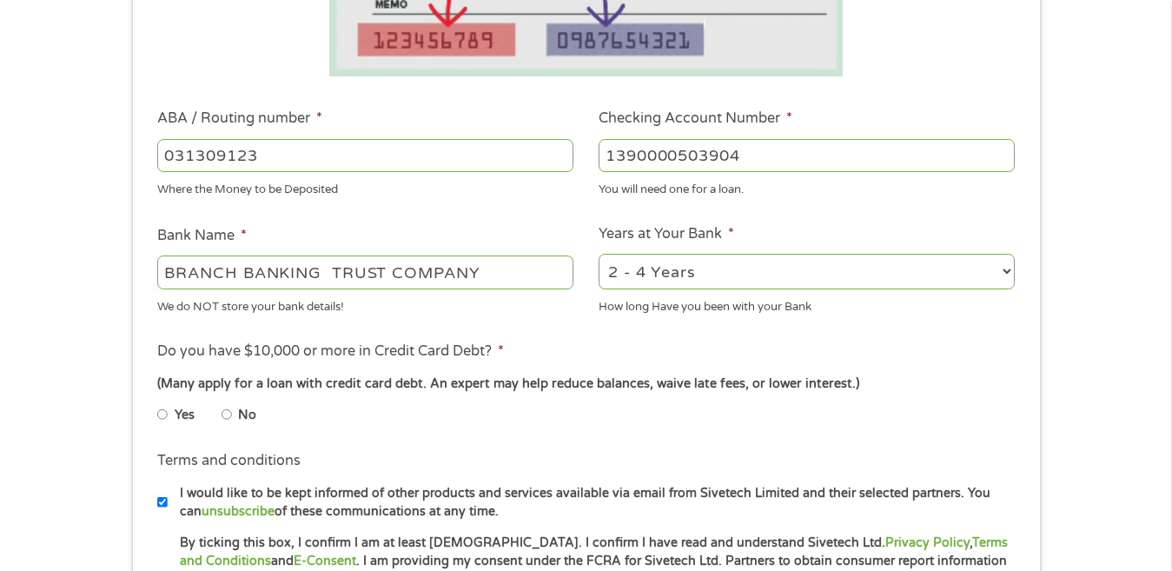
scroll to position [494, 0]
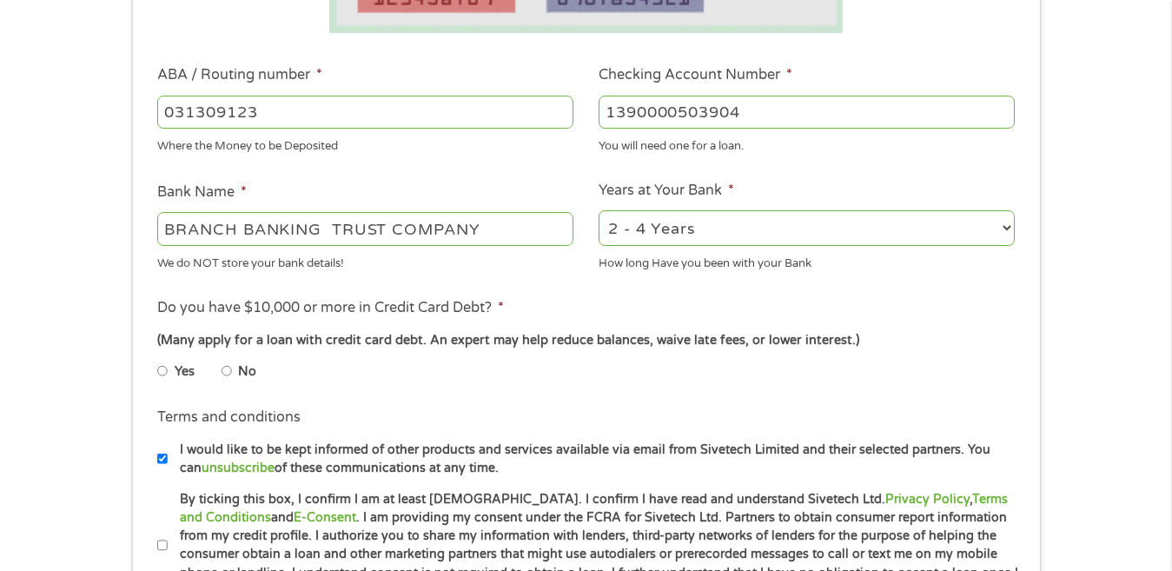
type input "1390000503904"
click at [639, 229] on select "2 - 4 Years 6 - 12 Months 1 - 2 Years Over 4 Years" at bounding box center [807, 228] width 416 height 36
select select "60months"
click at [599, 210] on select "2 - 4 Years 6 - 12 Months 1 - 2 Years Over 4 Years" at bounding box center [807, 228] width 416 height 36
click at [224, 369] on input "No" at bounding box center [227, 371] width 10 height 28
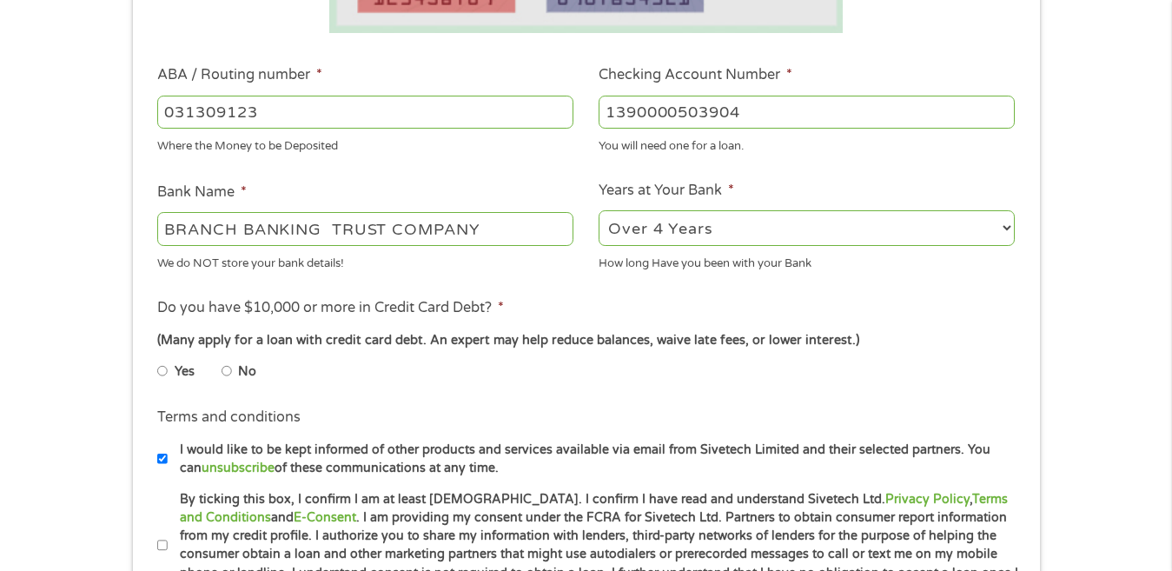
radio input "true"
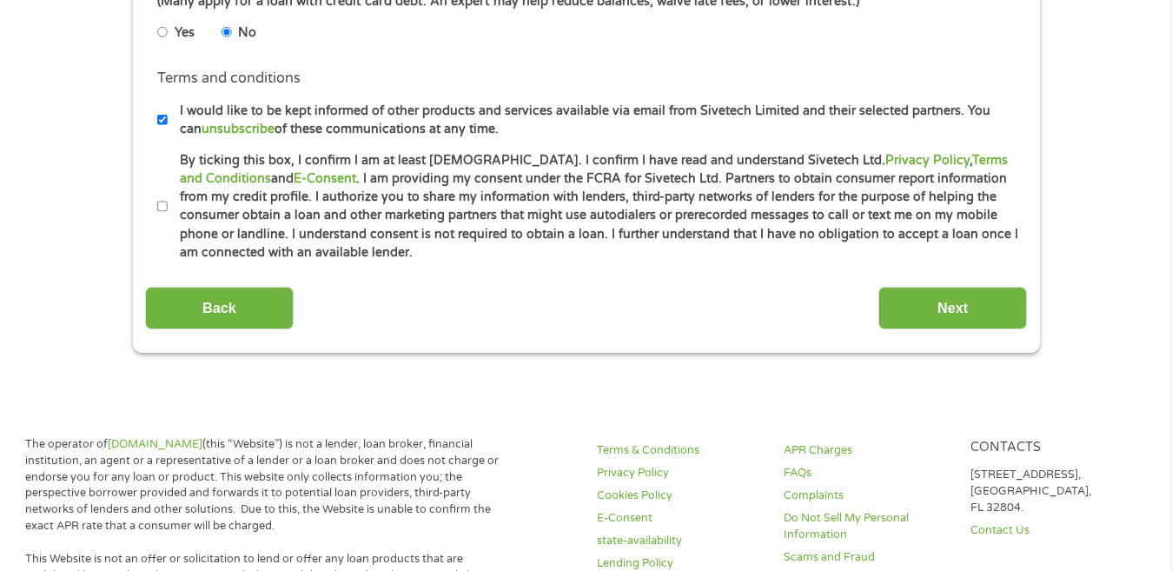
scroll to position [865, 0]
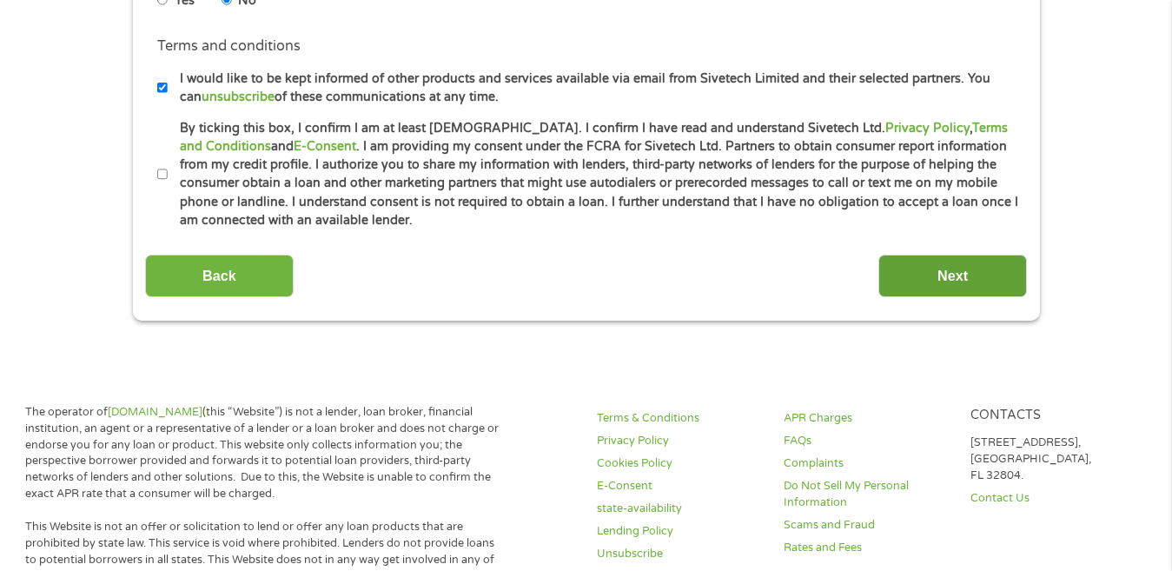
click at [972, 275] on input "Next" at bounding box center [952, 276] width 149 height 43
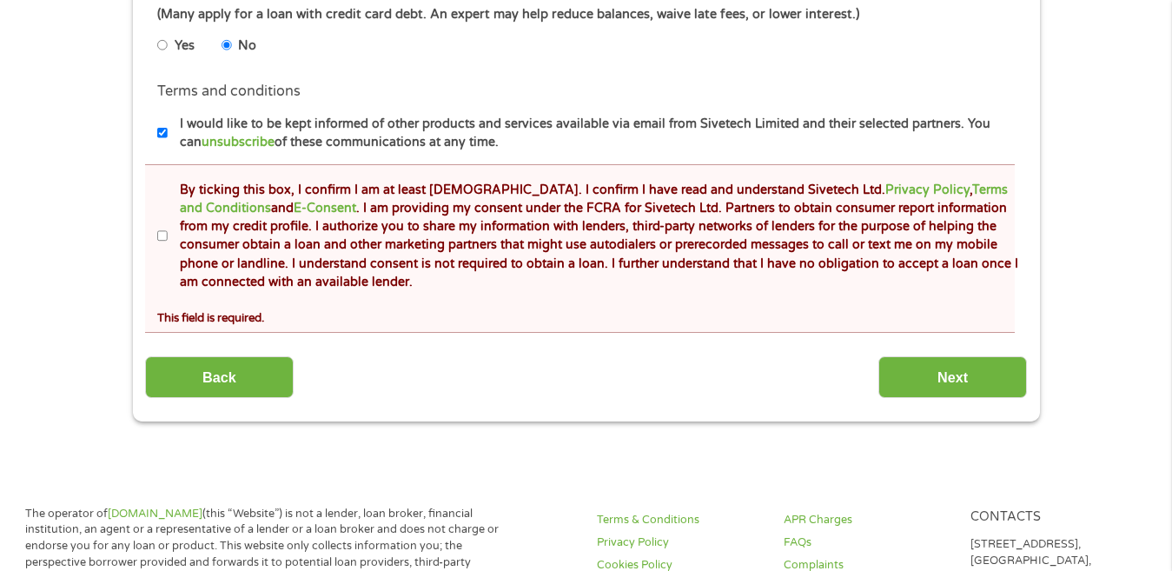
scroll to position [928, 0]
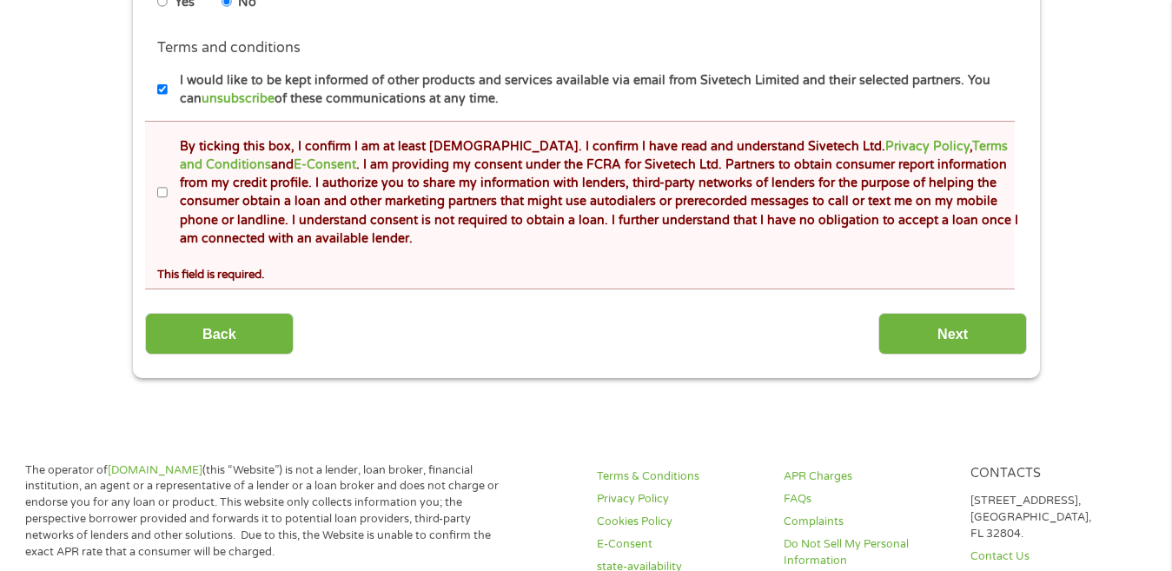
click at [161, 189] on input "By ticking this box, I confirm I am at least [DEMOGRAPHIC_DATA]. I confirm I ha…" at bounding box center [162, 193] width 10 height 28
checkbox input "true"
click at [925, 322] on input "Next" at bounding box center [952, 334] width 149 height 43
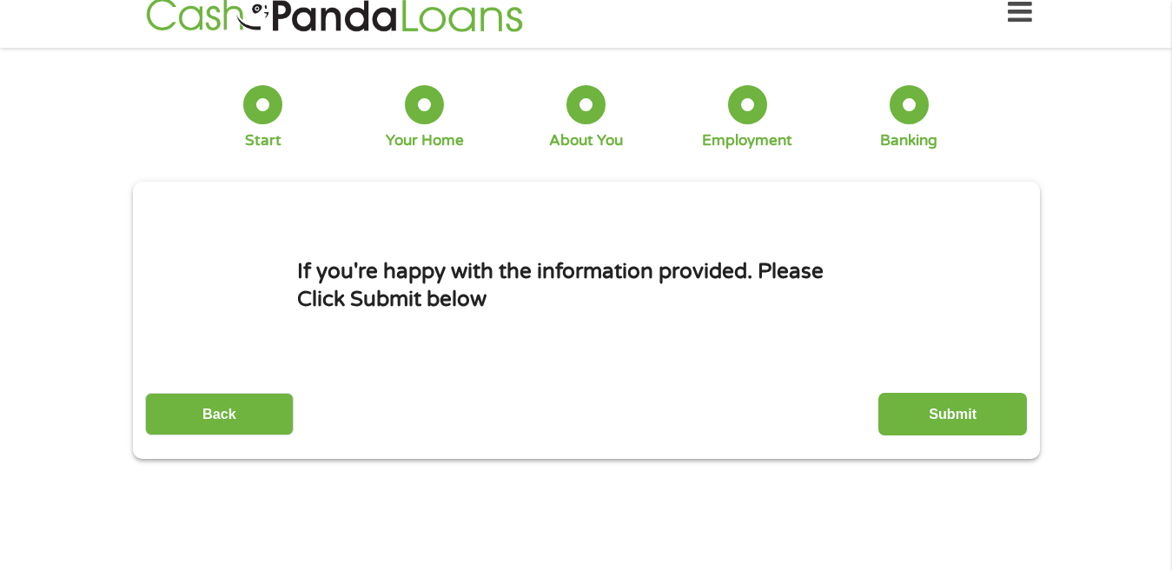
scroll to position [0, 0]
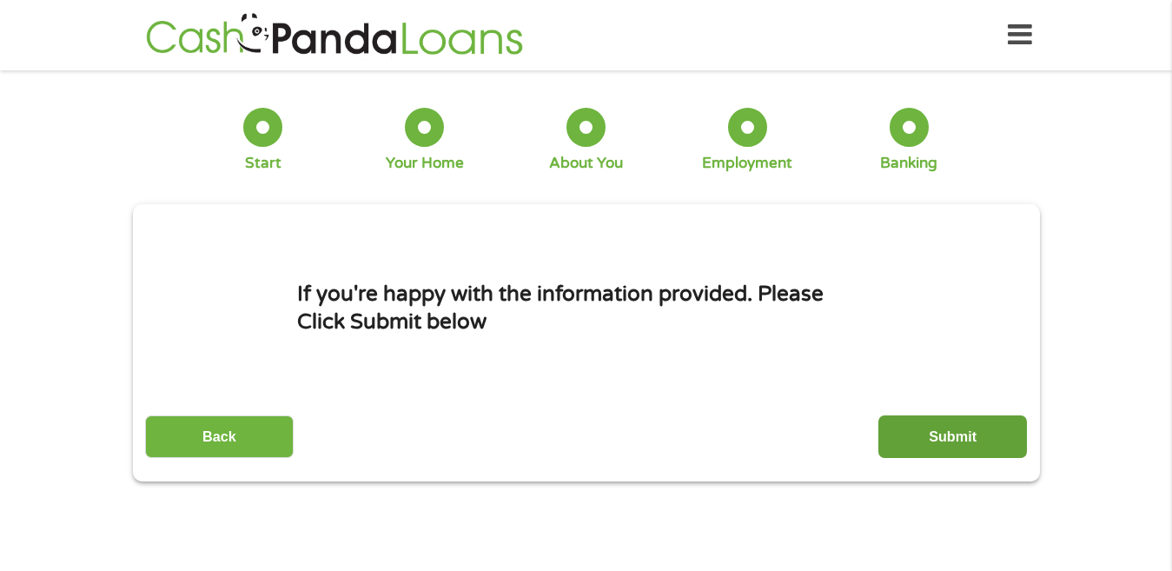
click at [940, 431] on input "Submit" at bounding box center [952, 436] width 149 height 43
